Goal: Task Accomplishment & Management: Use online tool/utility

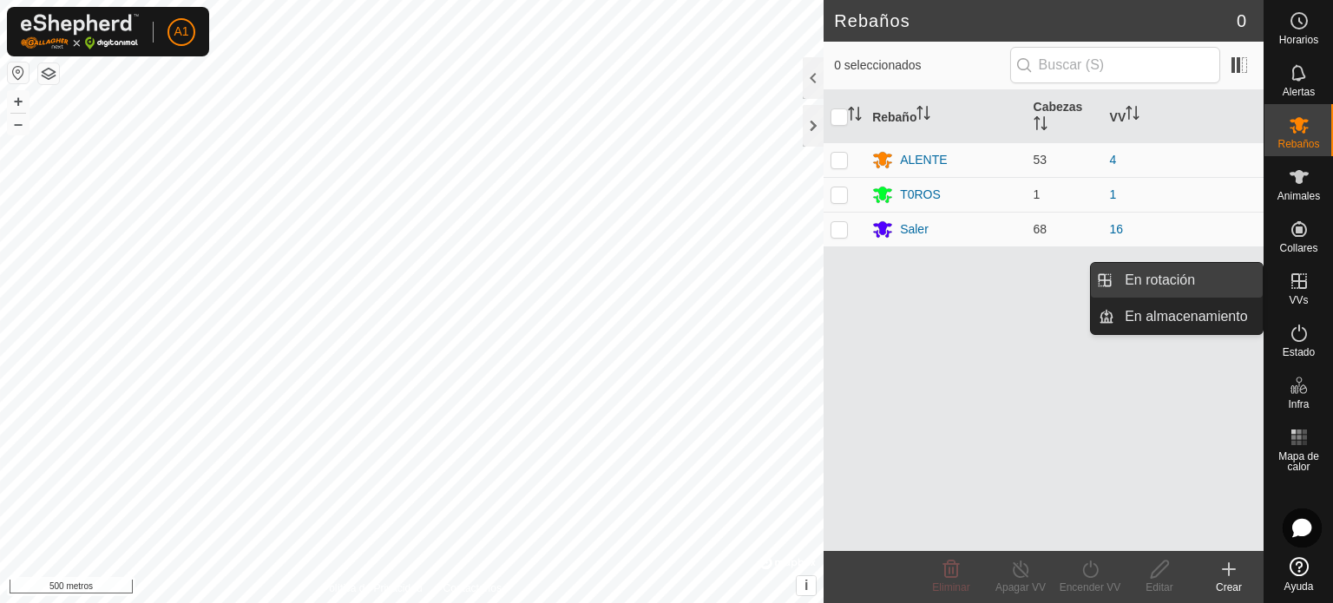
drag, startPoint x: 1187, startPoint y: 276, endPoint x: 1166, endPoint y: 276, distance: 20.8
click at [1166, 276] on link "En rotación" at bounding box center [1188, 280] width 148 height 35
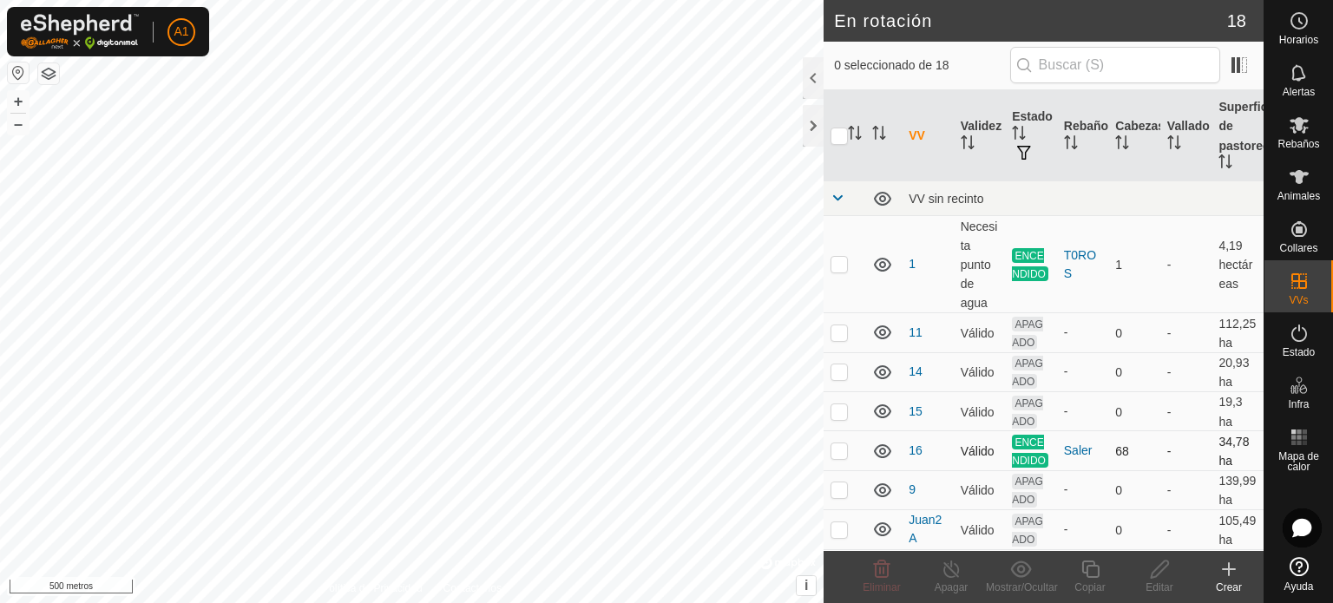
click at [837, 457] on p-checkbox at bounding box center [839, 450] width 17 height 14
checkbox input "false"
click at [843, 259] on p-checkbox at bounding box center [839, 264] width 17 height 14
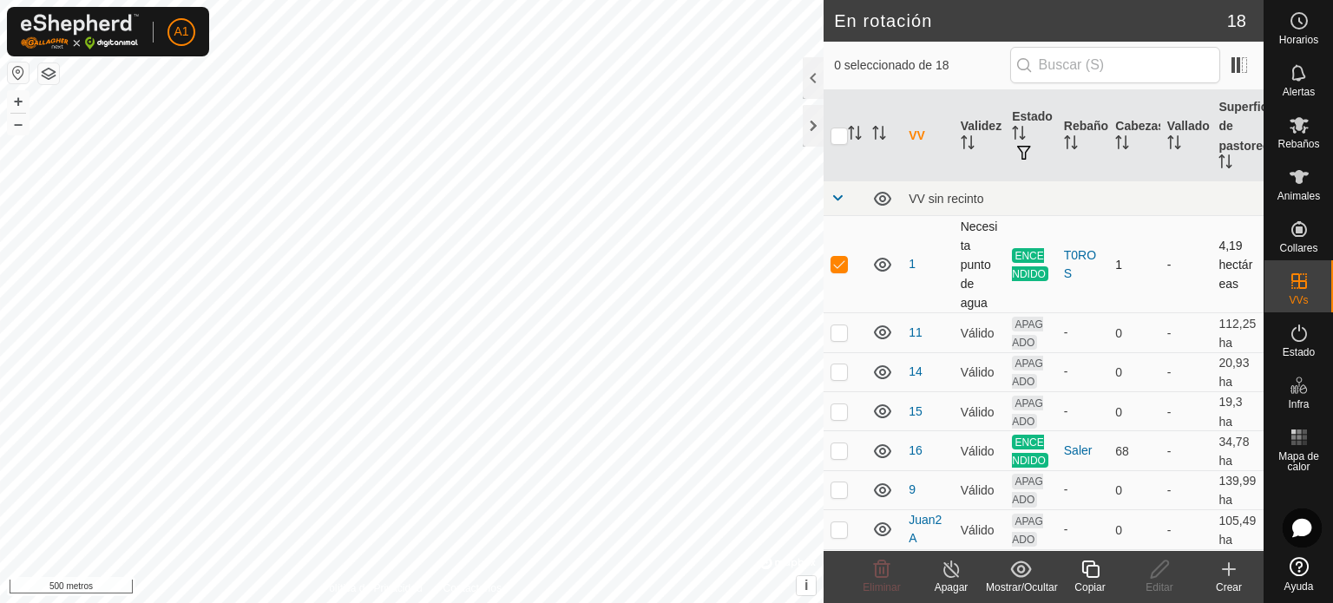
checkbox input "false"
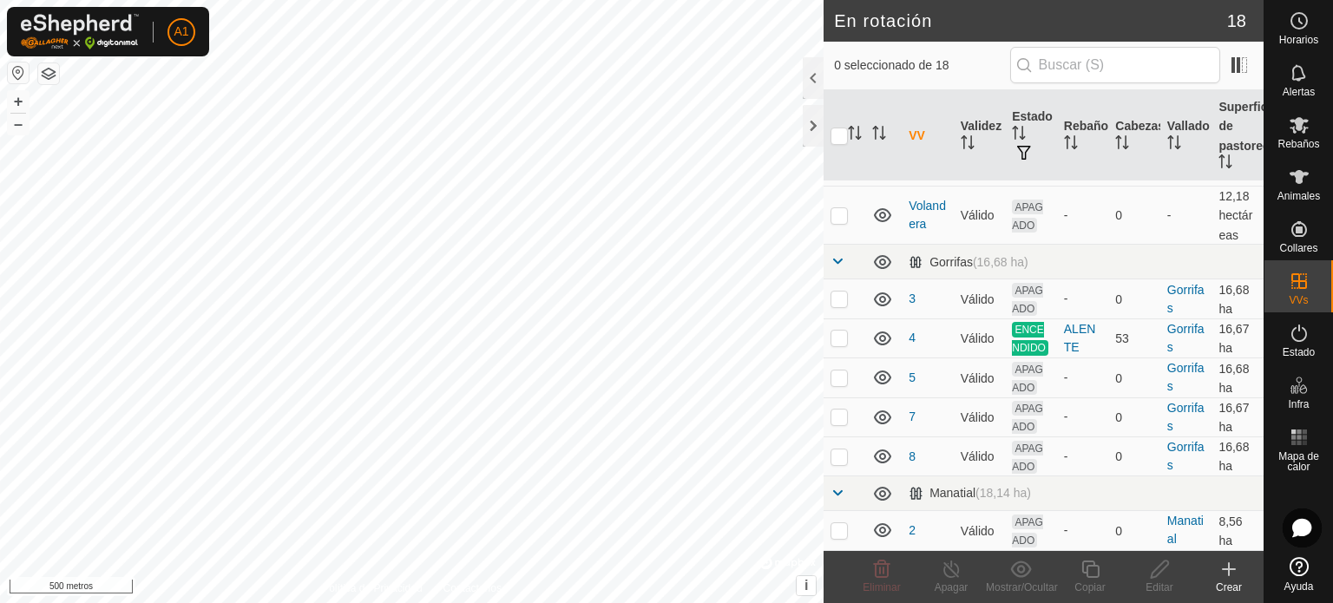
scroll to position [598, 0]
click at [837, 331] on p-checkbox at bounding box center [839, 338] width 17 height 14
checkbox input "false"
click at [836, 524] on p-checkbox at bounding box center [839, 530] width 17 height 14
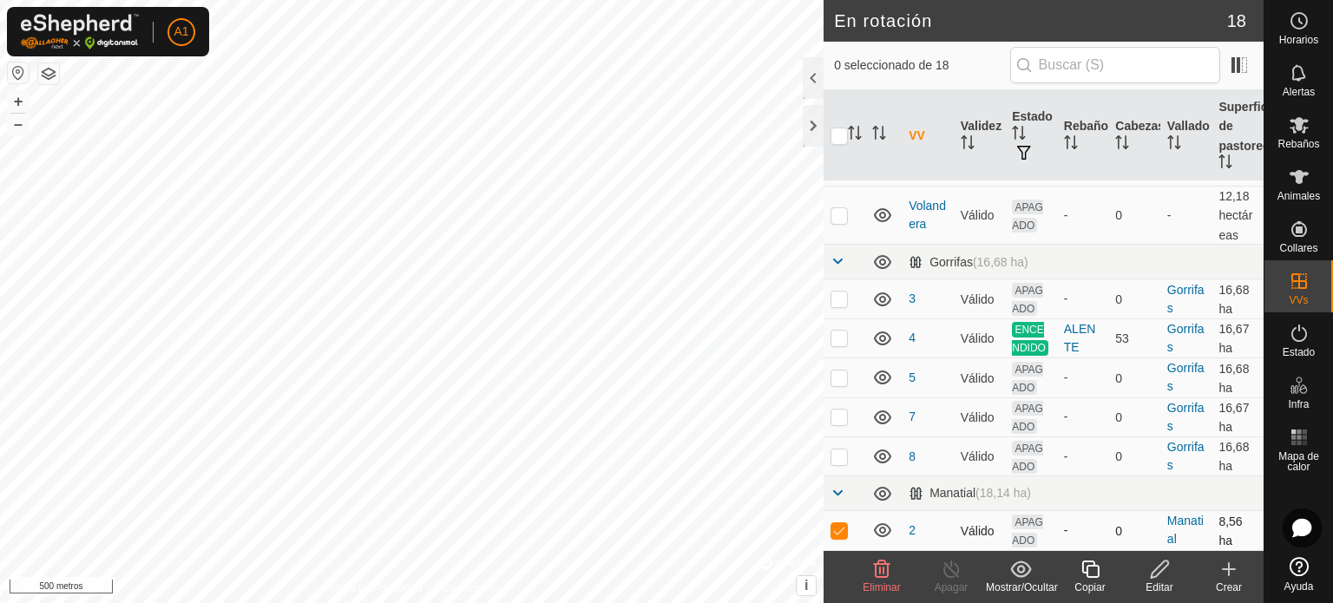
click at [840, 530] on p-checkbox at bounding box center [839, 530] width 17 height 14
checkbox input "false"
click at [838, 331] on p-checkbox at bounding box center [839, 338] width 17 height 14
checkbox input "true"
click at [1085, 570] on icon at bounding box center [1091, 569] width 22 height 21
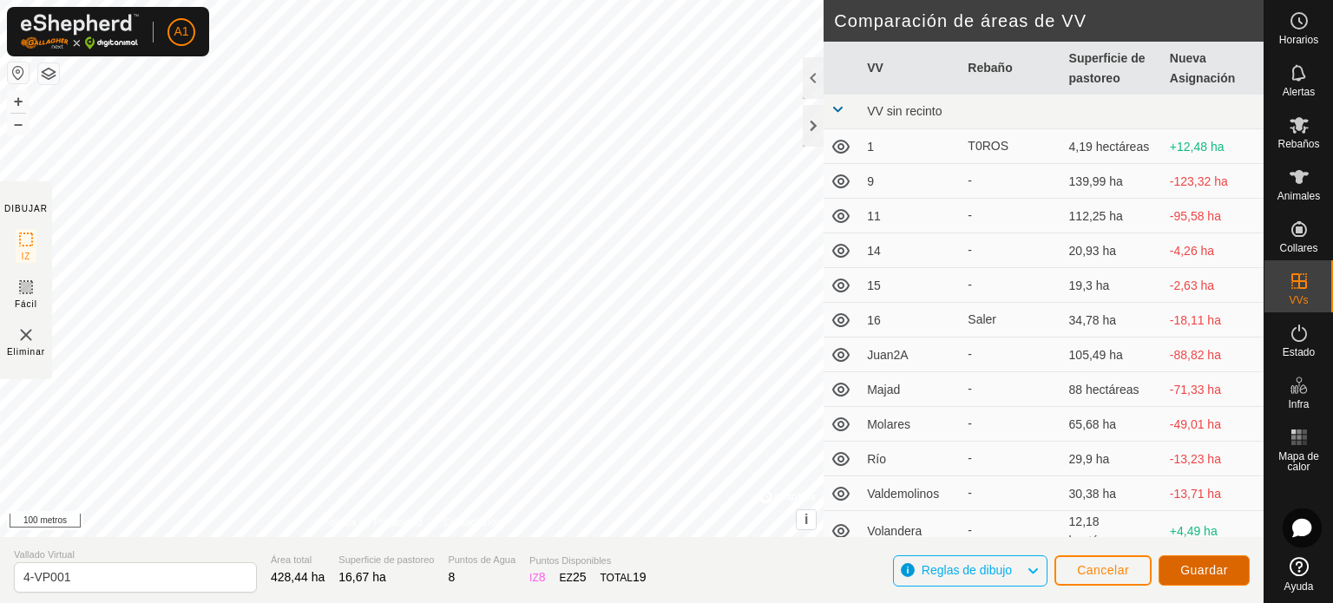
click at [1202, 570] on font "Guardar" at bounding box center [1204, 570] width 48 height 14
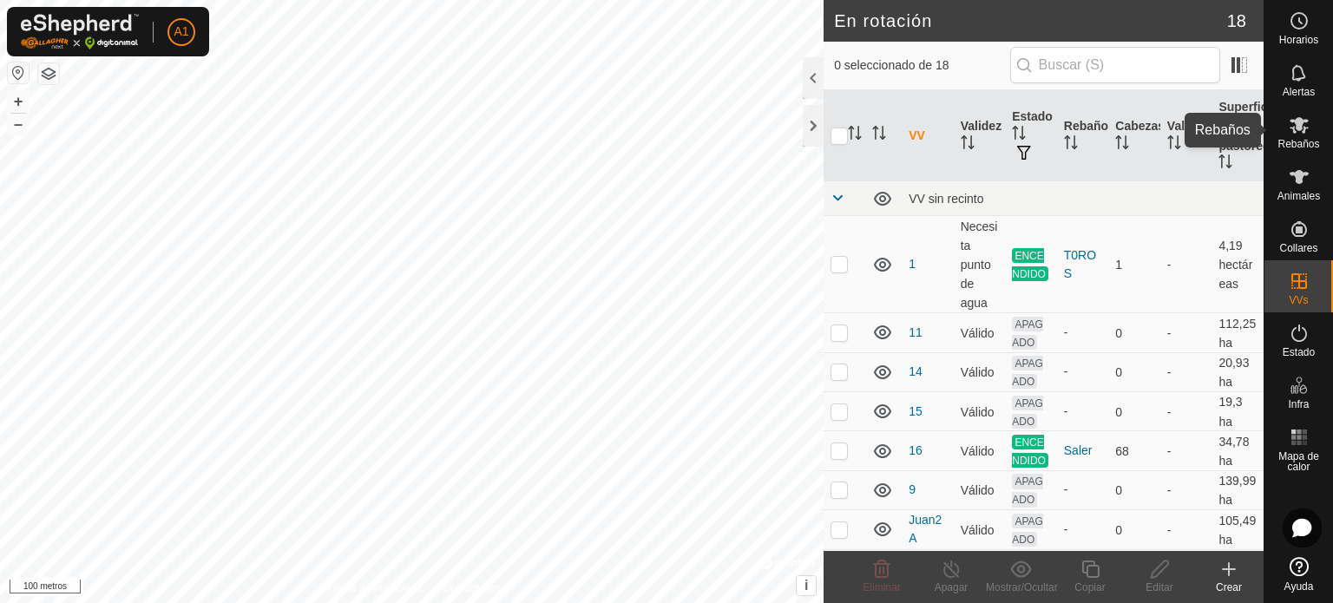
click at [1299, 143] on font "Rebaños" at bounding box center [1298, 144] width 42 height 12
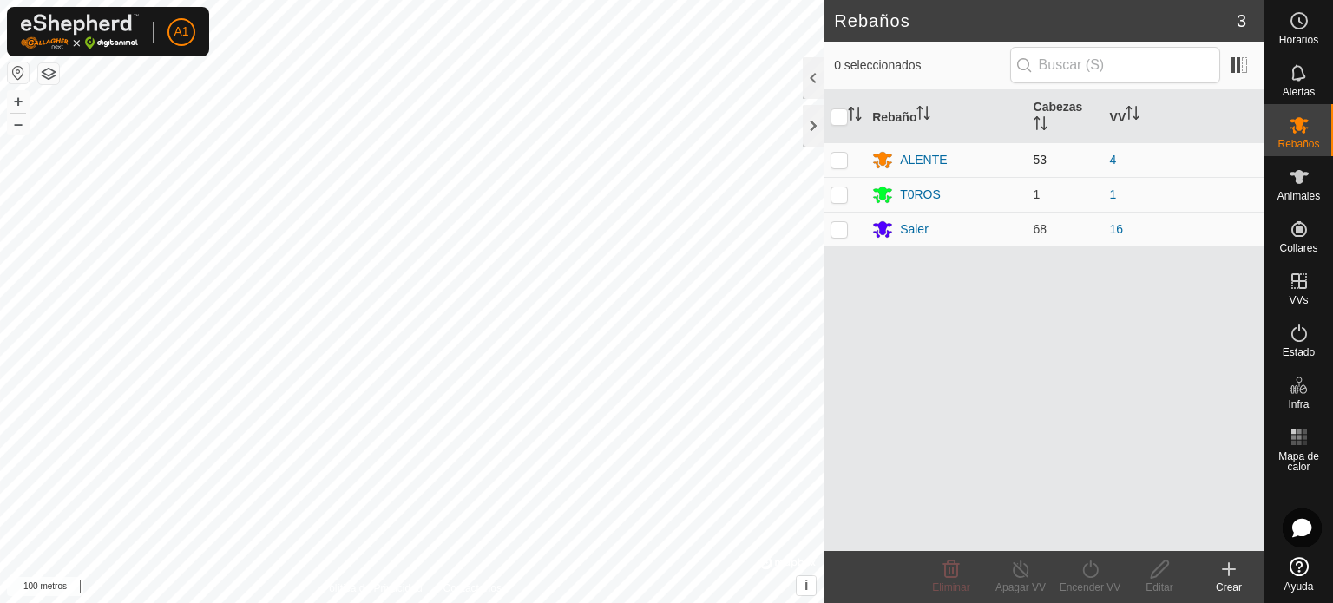
click at [835, 161] on p-checkbox at bounding box center [839, 160] width 17 height 14
checkbox input "true"
click at [1093, 588] on font "Encender VV" at bounding box center [1091, 587] width 62 height 12
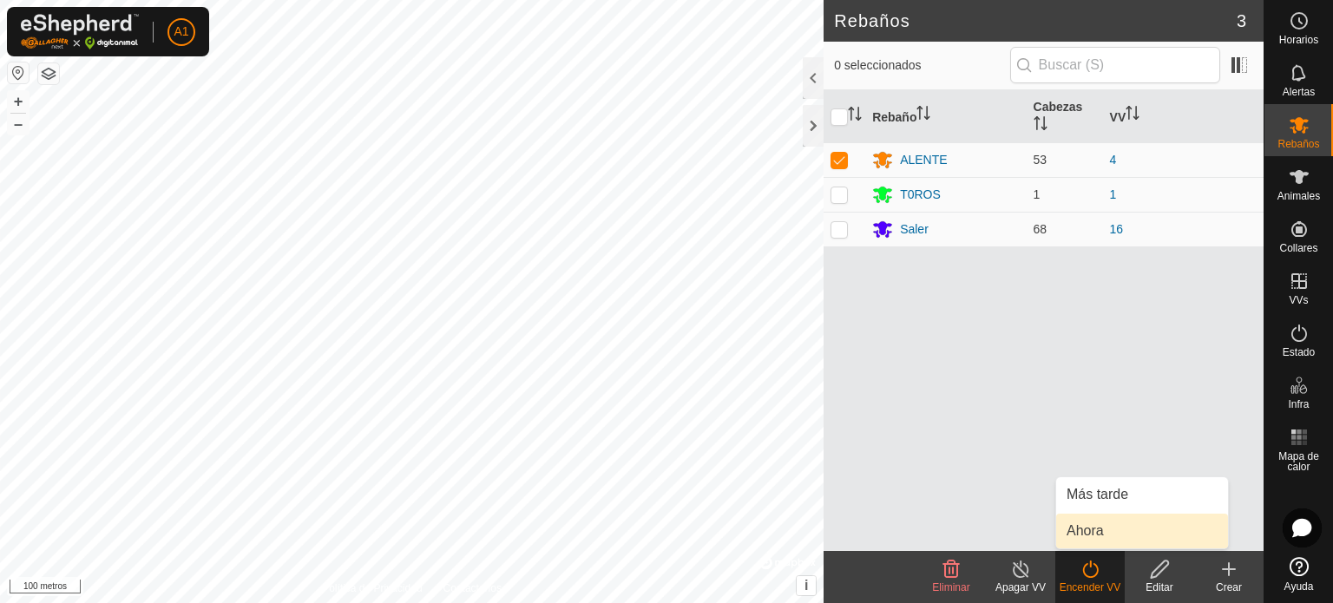
click at [1092, 529] on link "Ahora" at bounding box center [1142, 531] width 172 height 35
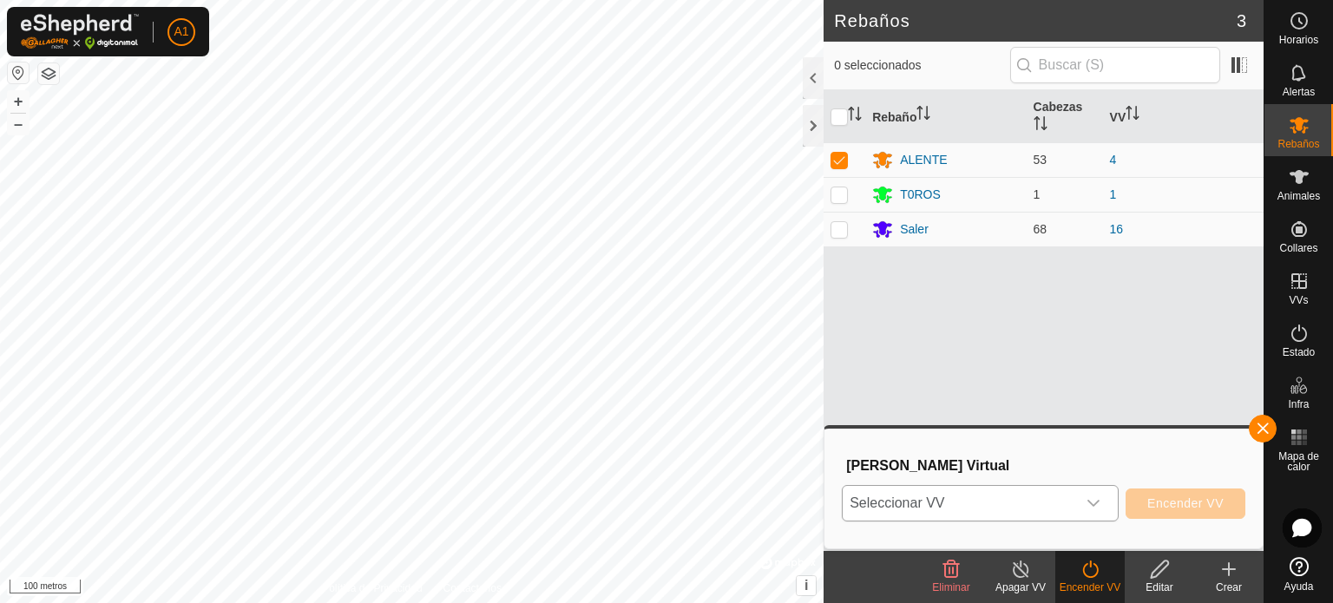
click at [1097, 505] on icon "disparador desplegable" at bounding box center [1094, 503] width 14 height 14
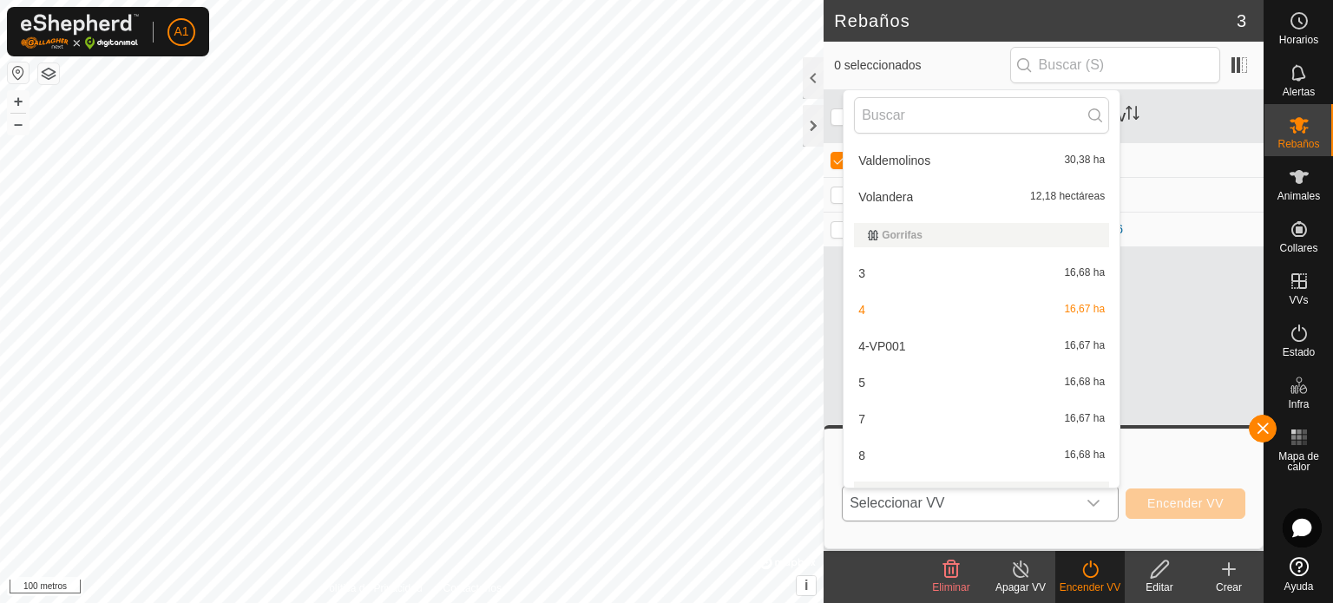
scroll to position [428, 0]
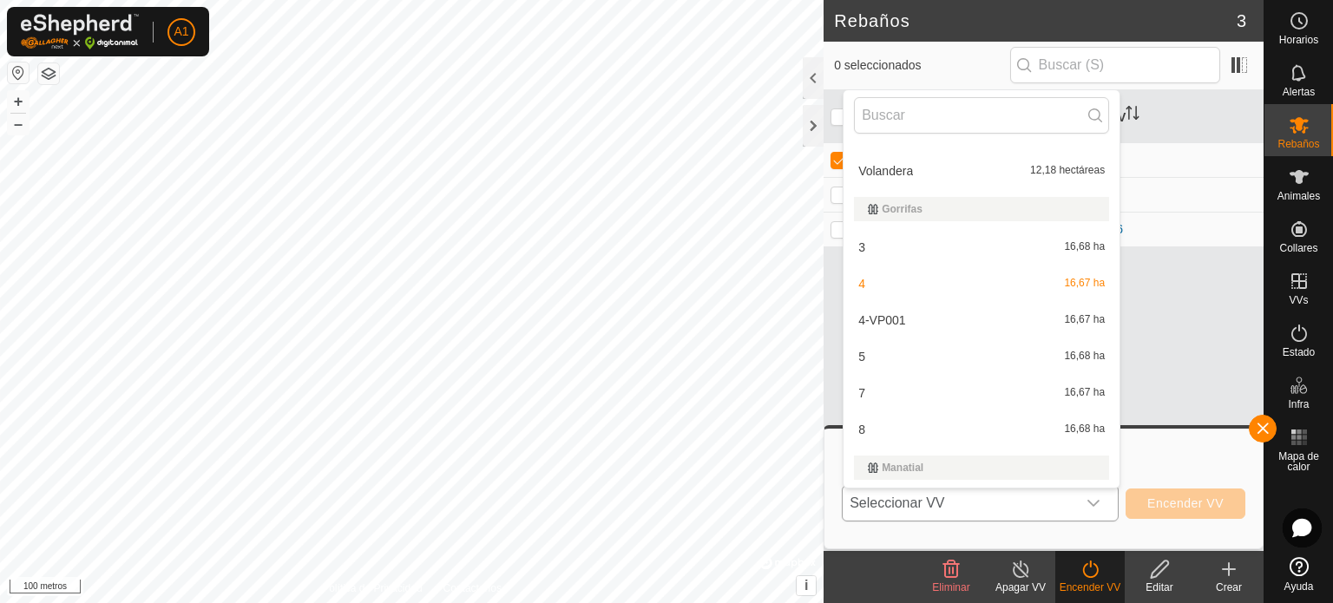
click at [883, 321] on li "4-VP001 16,67 ha" at bounding box center [982, 320] width 276 height 35
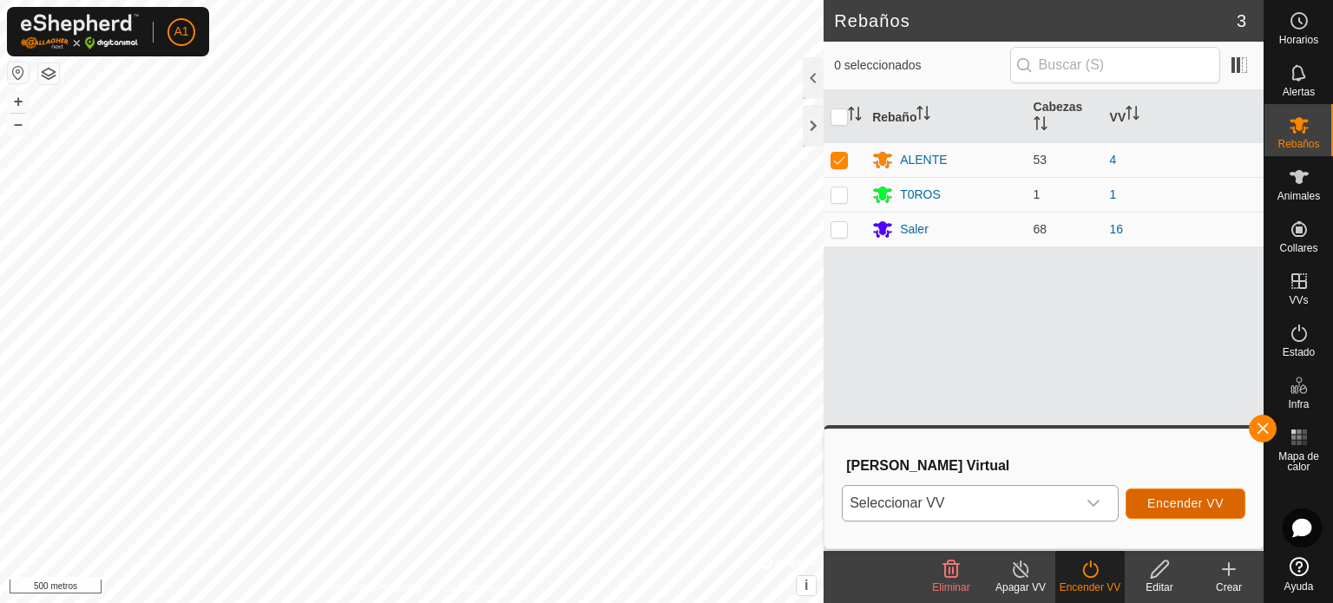
click at [1177, 502] on font "Encender VV" at bounding box center [1185, 503] width 76 height 14
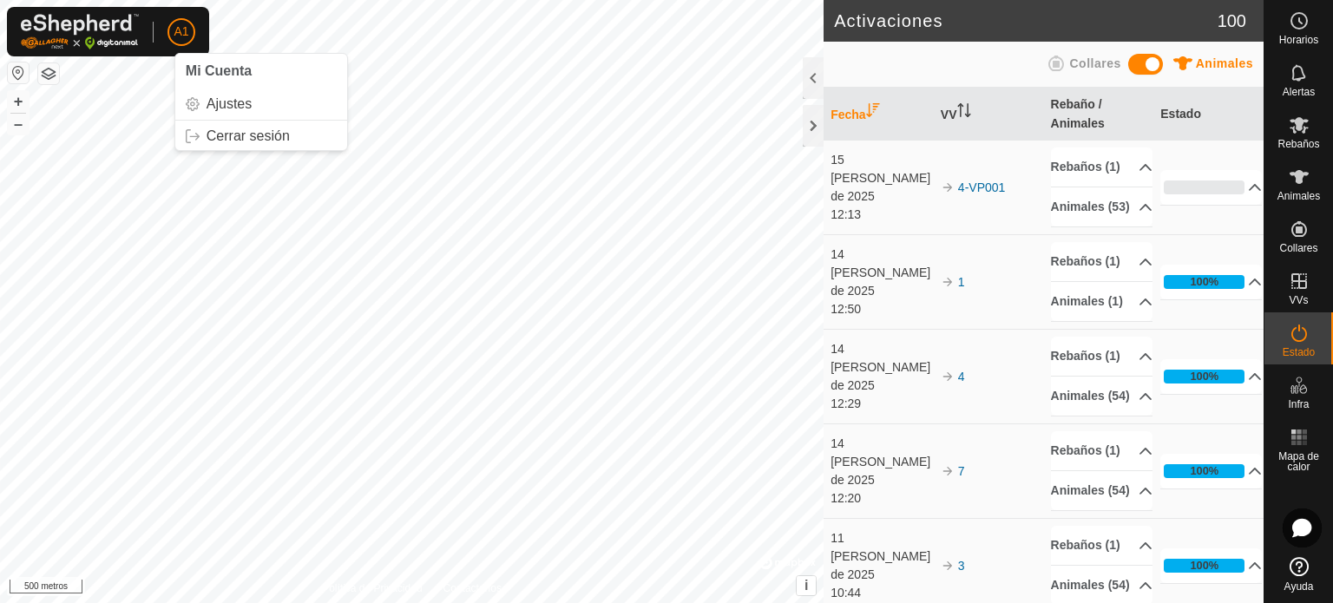
click at [177, 30] on font "A1" at bounding box center [181, 31] width 15 height 14
click at [216, 132] on link "Cerrar sesión" at bounding box center [261, 136] width 172 height 28
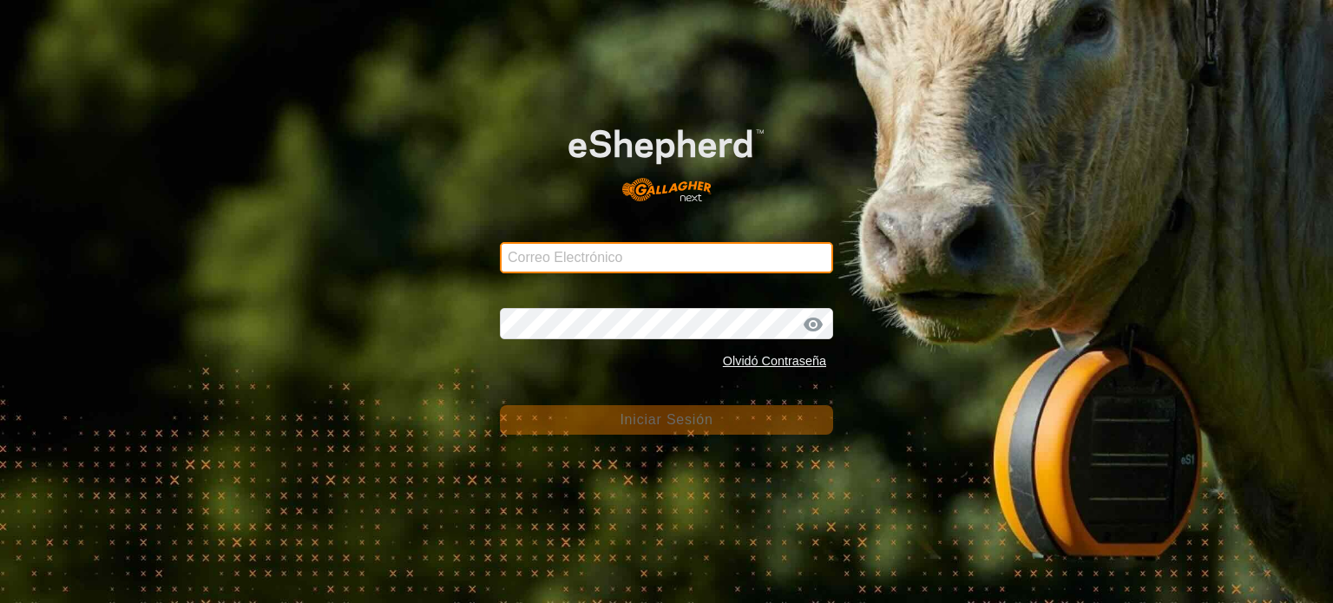
type input "[EMAIL_ADDRESS][DOMAIN_NAME]"
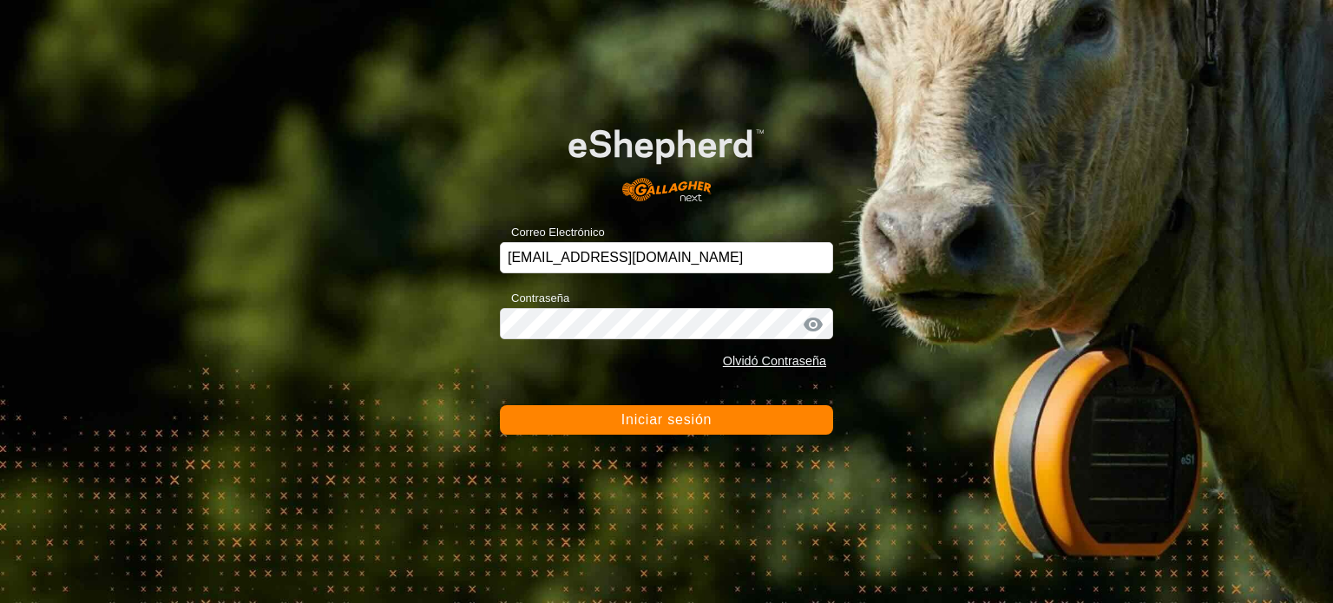
click at [640, 423] on font "Iniciar sesión" at bounding box center [666, 419] width 91 height 15
